Goal: Information Seeking & Learning: Find specific fact

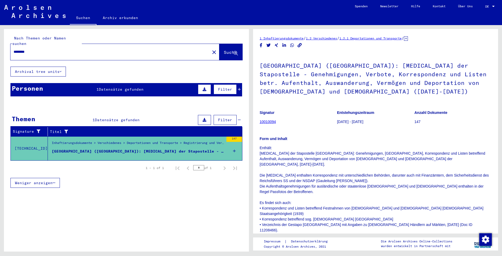
scroll to position [16, 0]
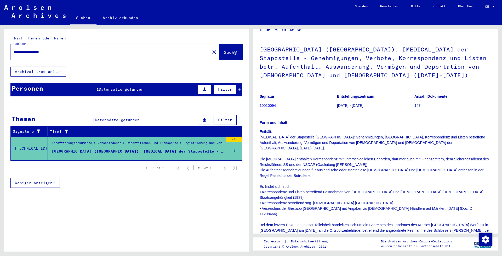
type input "**********"
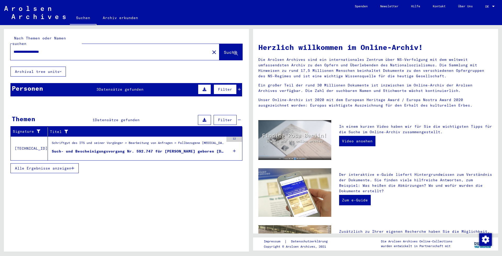
click at [108, 87] on span "Datensätze gefunden" at bounding box center [121, 89] width 45 height 5
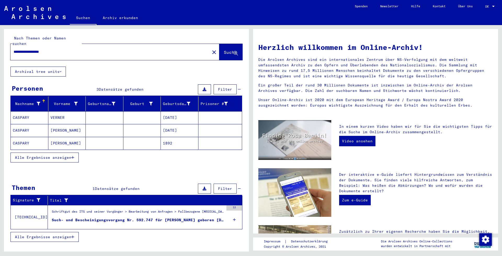
click at [171, 111] on mat-cell "[DATE]" at bounding box center [180, 117] width 38 height 13
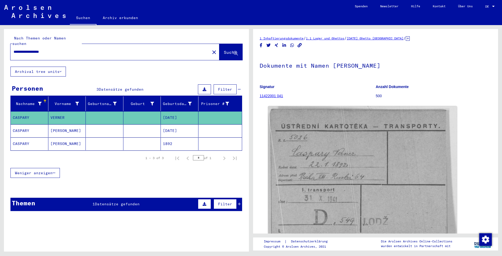
click at [167, 125] on mat-cell "[DATE]" at bounding box center [180, 131] width 38 height 13
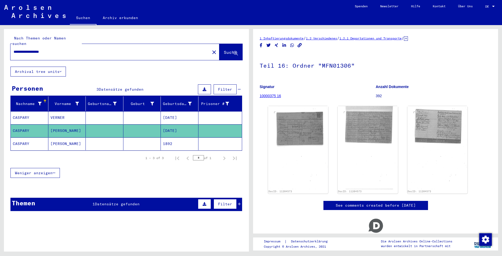
click at [170, 116] on mat-cell "[DATE]" at bounding box center [180, 117] width 38 height 13
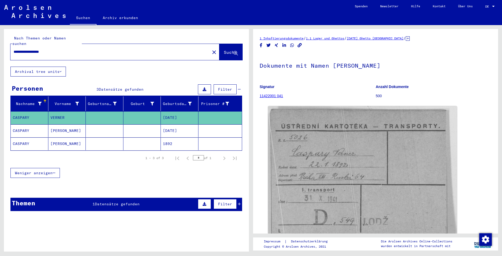
click at [183, 126] on mat-cell "[DATE]" at bounding box center [180, 131] width 38 height 13
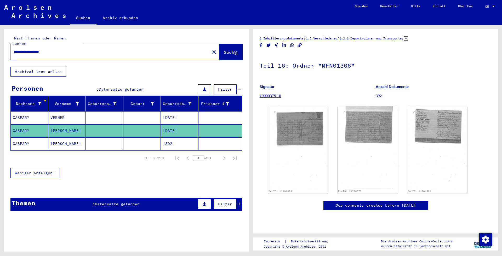
click at [146, 138] on mat-cell at bounding box center [143, 144] width 38 height 13
